Goal: Information Seeking & Learning: Learn about a topic

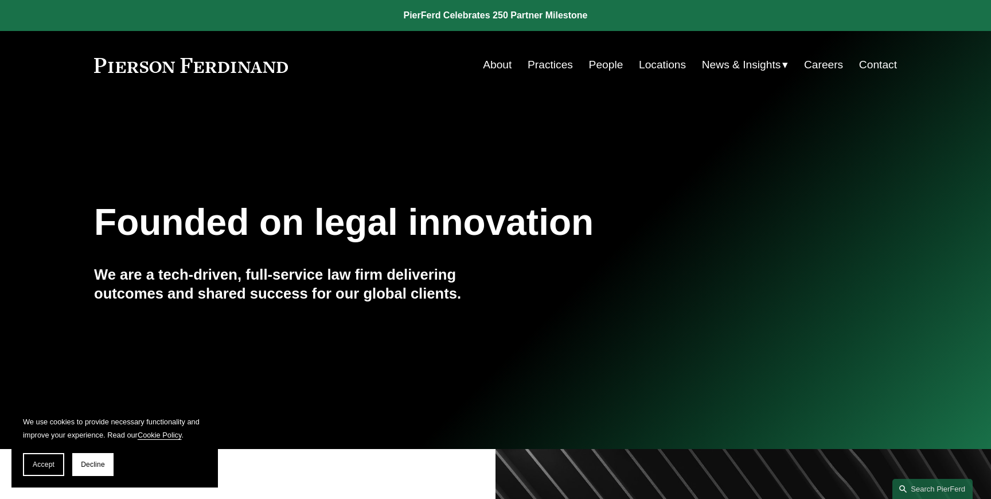
click at [604, 67] on link "People" at bounding box center [606, 65] width 34 height 22
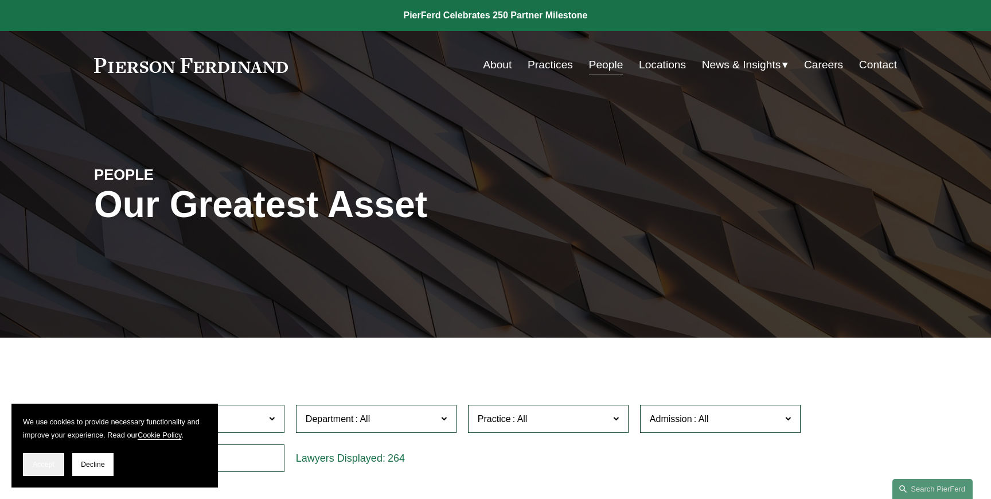
click at [45, 472] on button "Accept" at bounding box center [43, 464] width 41 height 23
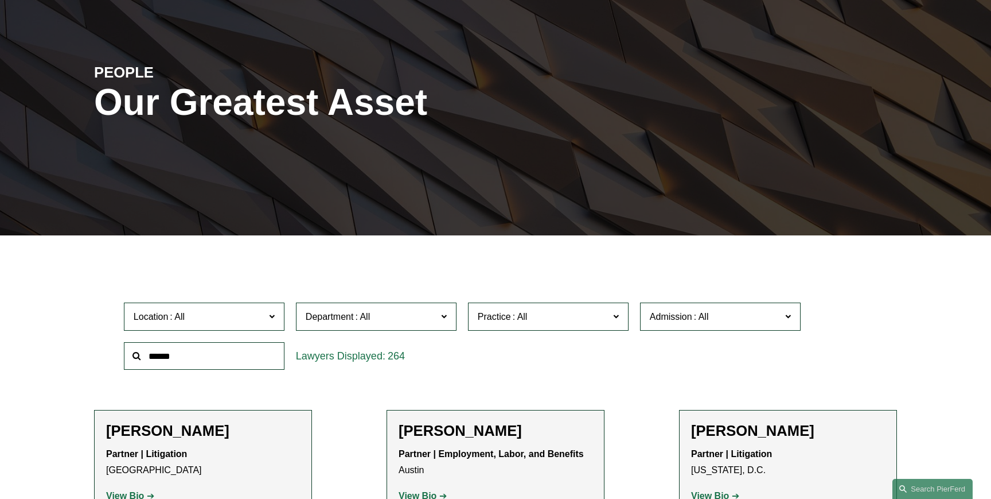
scroll to position [117, 0]
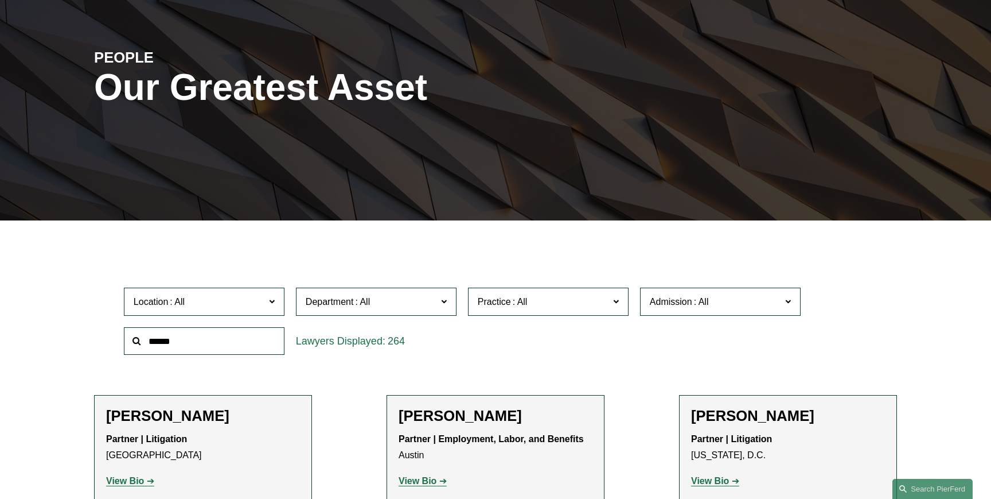
click at [211, 336] on input "text" at bounding box center [204, 341] width 161 height 28
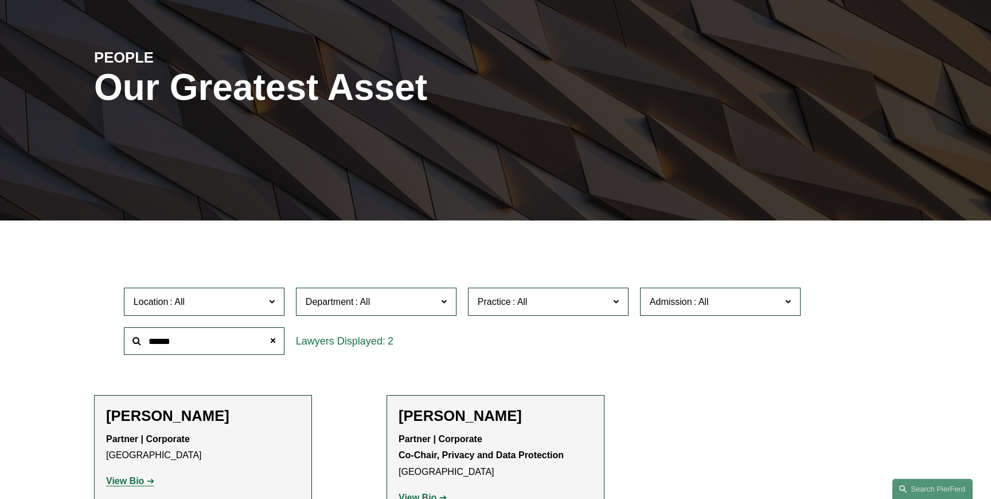
type input "******"
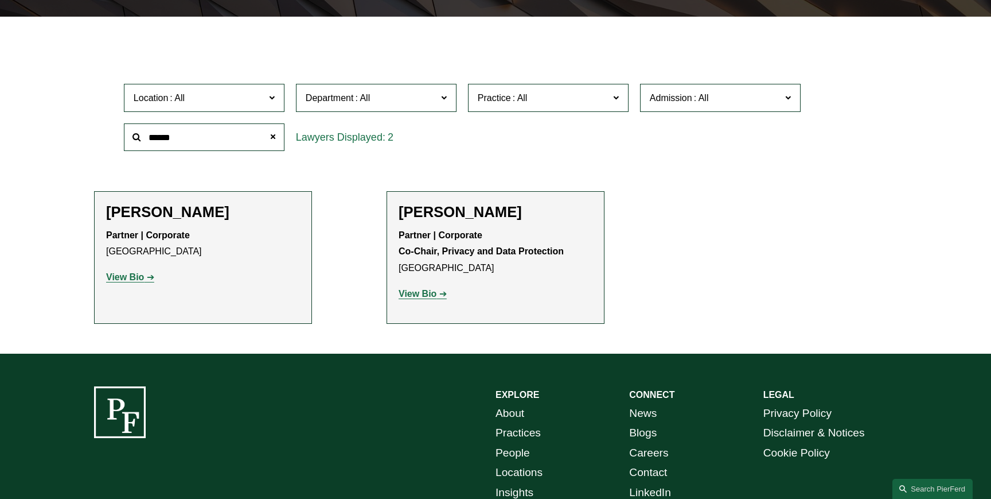
scroll to position [325, 0]
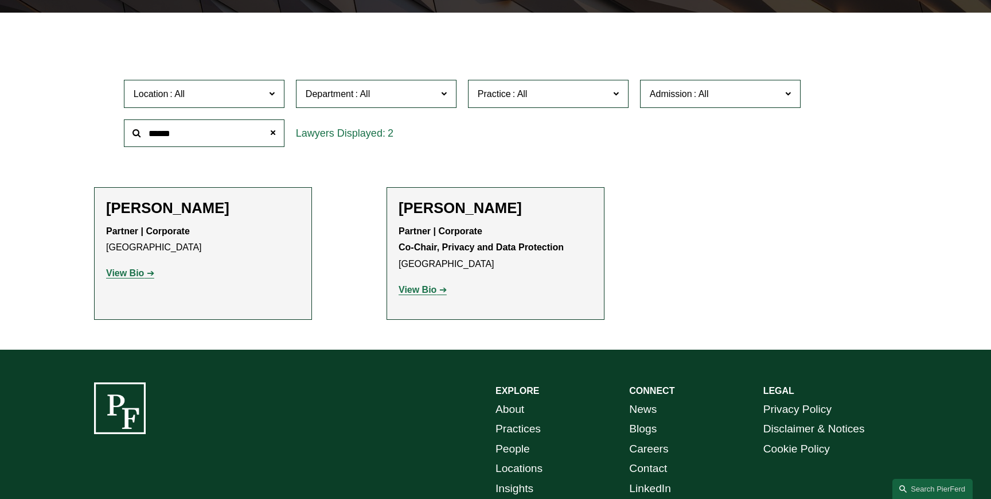
click at [138, 277] on strong "View Bio" at bounding box center [125, 273] width 38 height 10
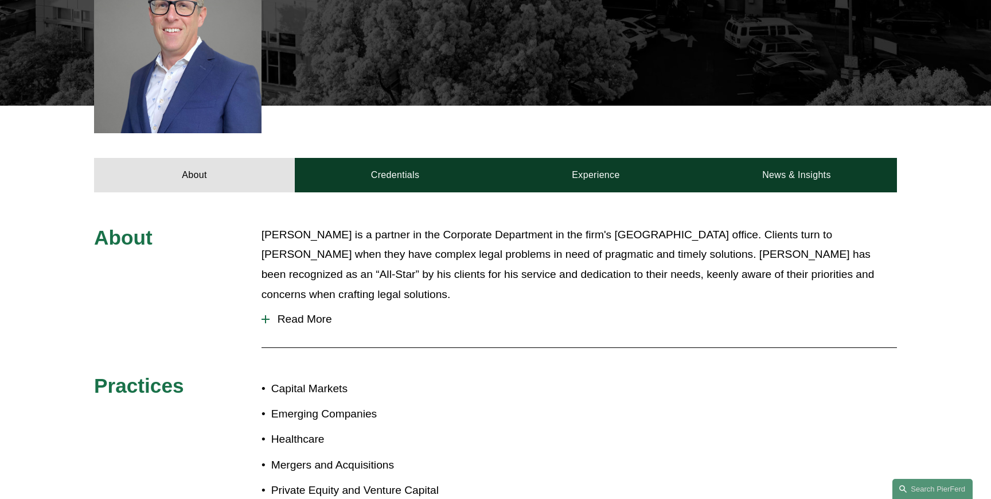
scroll to position [368, 0]
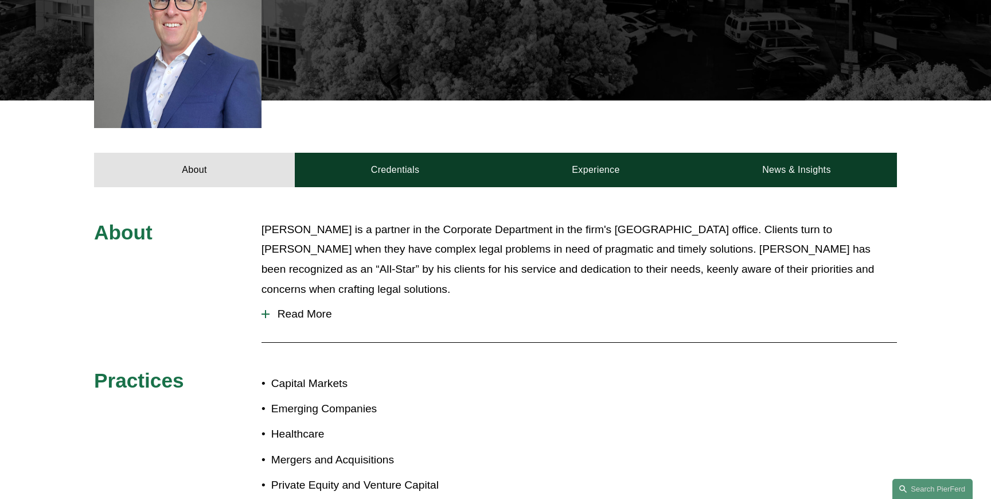
click at [309, 308] on span "Read More" at bounding box center [584, 314] width 628 height 13
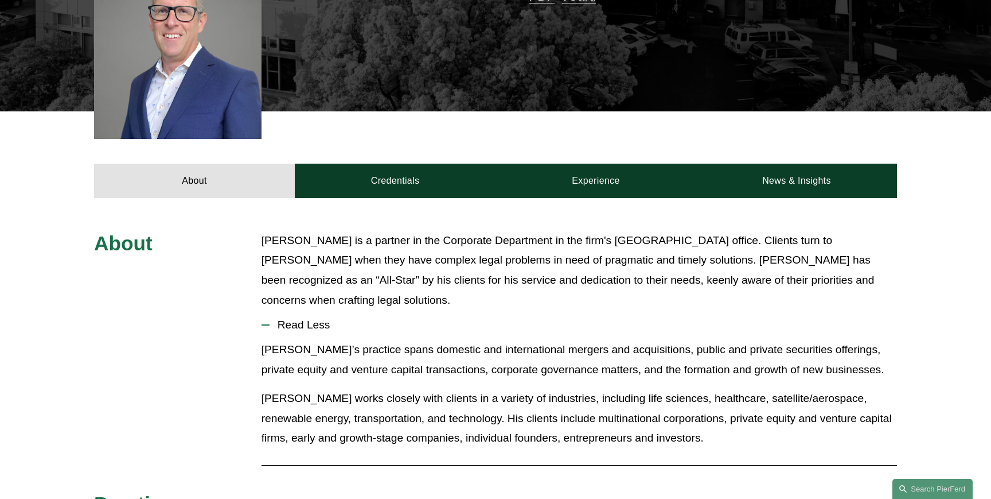
scroll to position [336, 0]
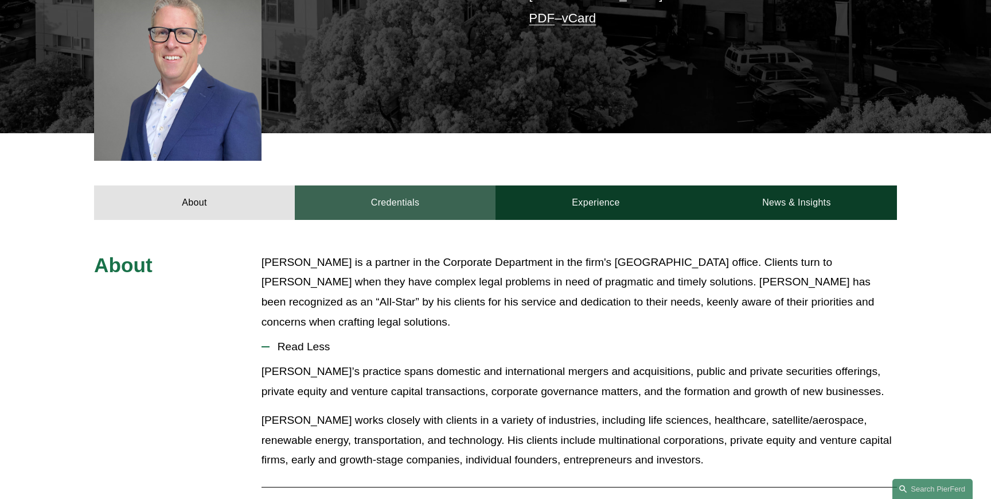
click at [390, 196] on link "Credentials" at bounding box center [395, 202] width 201 height 34
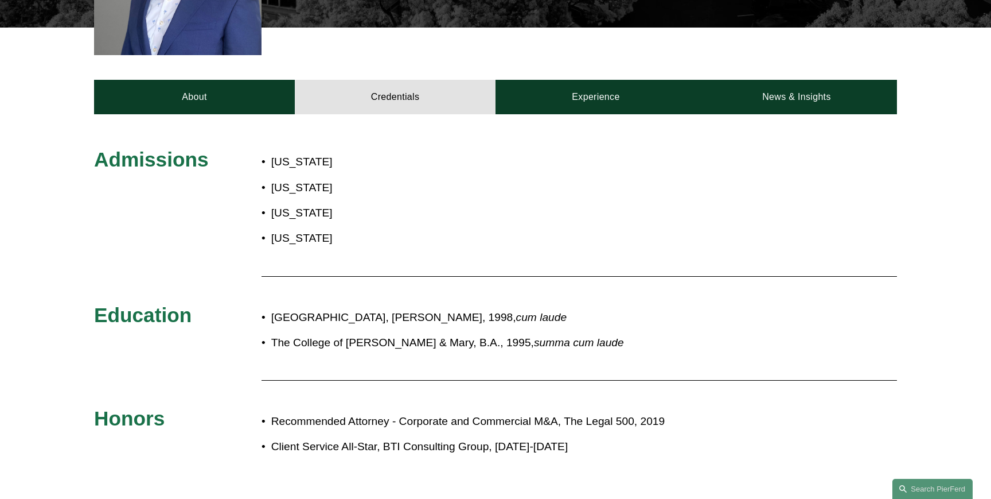
scroll to position [437, 0]
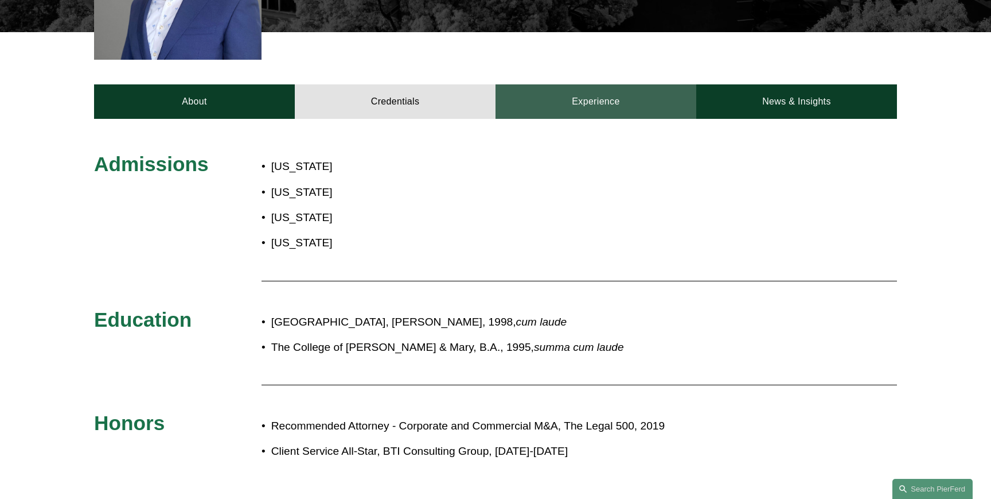
click at [590, 96] on link "Experience" at bounding box center [596, 101] width 201 height 34
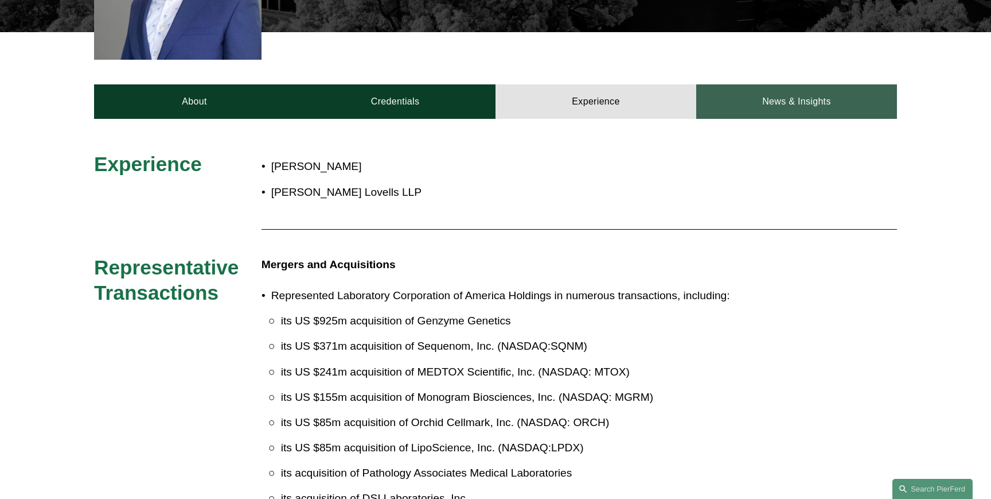
click at [807, 92] on link "News & Insights" at bounding box center [796, 101] width 201 height 34
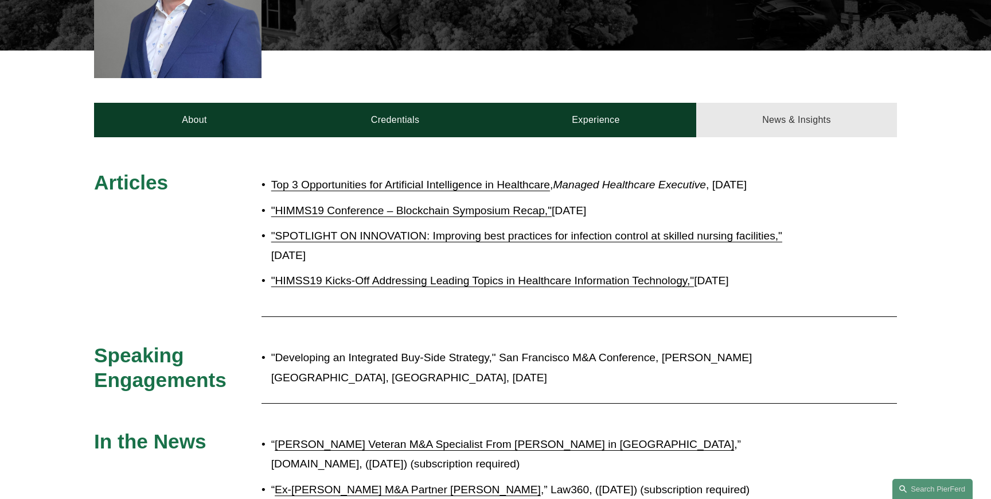
scroll to position [417, 0]
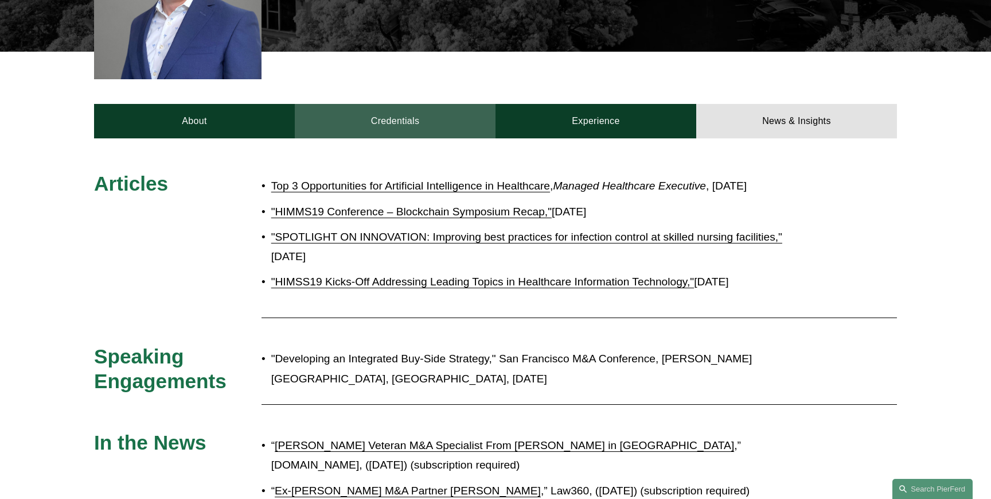
click at [369, 104] on link "Credentials" at bounding box center [395, 121] width 201 height 34
